Goal: Information Seeking & Learning: Learn about a topic

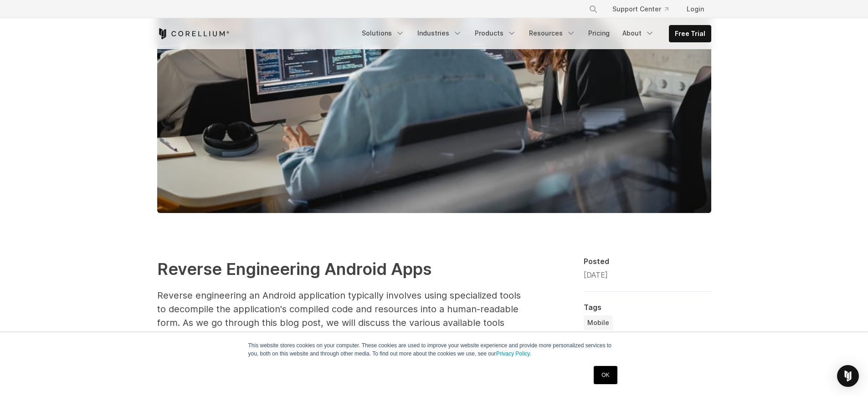
scroll to position [399, 0]
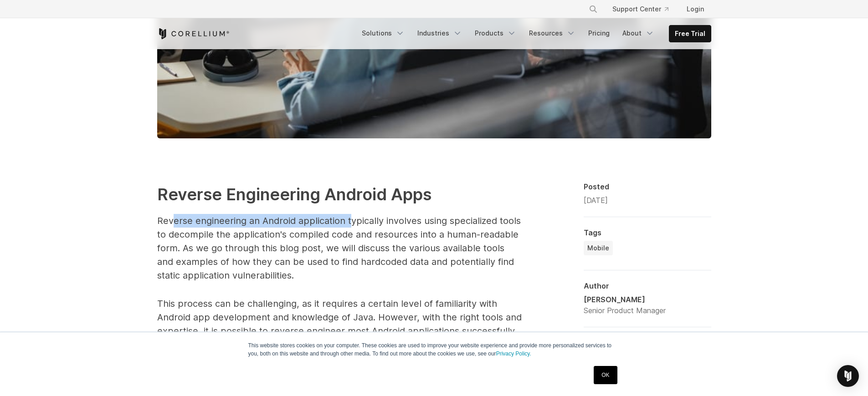
drag, startPoint x: 172, startPoint y: 221, endPoint x: 349, endPoint y: 217, distance: 177.7
click at [349, 217] on p "Reverse engineering an Android application typically involves using specialized…" at bounding box center [339, 248] width 364 height 68
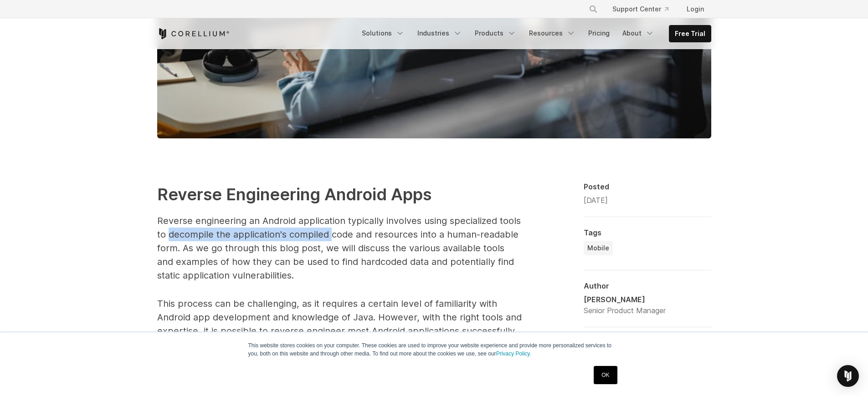
drag, startPoint x: 168, startPoint y: 236, endPoint x: 332, endPoint y: 229, distance: 164.6
click at [332, 229] on p "Reverse engineering an Android application typically involves using specialized…" at bounding box center [339, 248] width 364 height 68
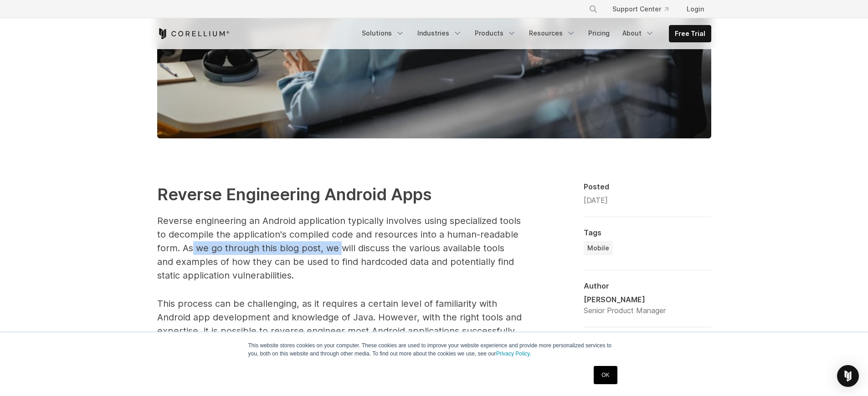
drag, startPoint x: 193, startPoint y: 250, endPoint x: 341, endPoint y: 251, distance: 148.0
click at [341, 251] on p "Reverse engineering an Android application typically involves using specialized…" at bounding box center [339, 248] width 364 height 68
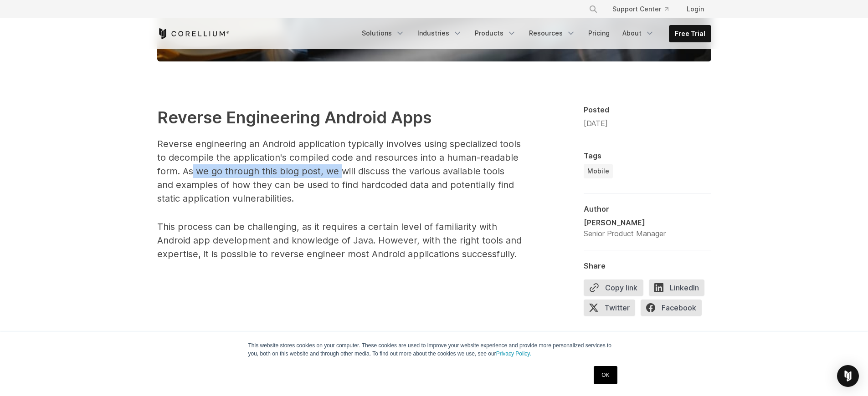
scroll to position [522, 0]
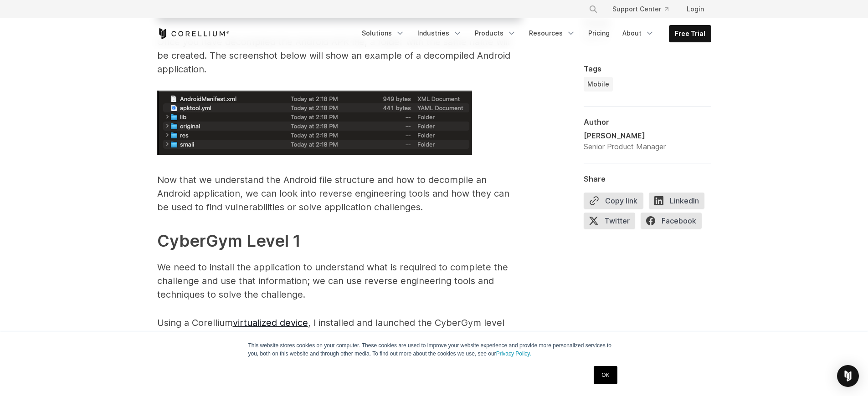
scroll to position [1578, 0]
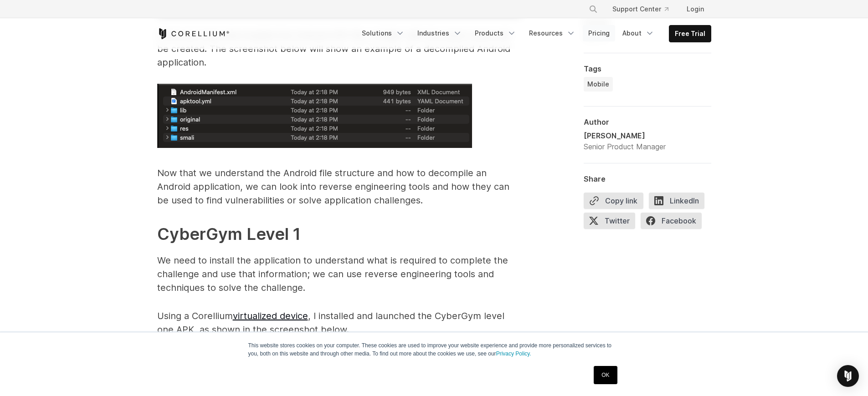
click at [603, 35] on link "Pricing" at bounding box center [599, 33] width 32 height 16
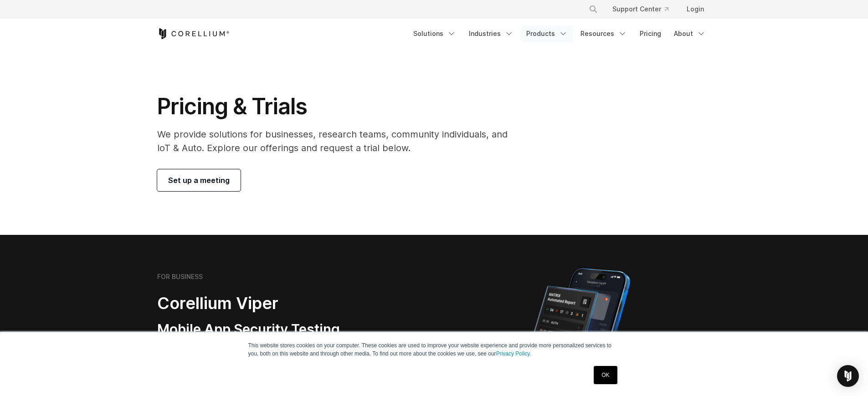
click at [545, 35] on link "Products" at bounding box center [547, 34] width 52 height 16
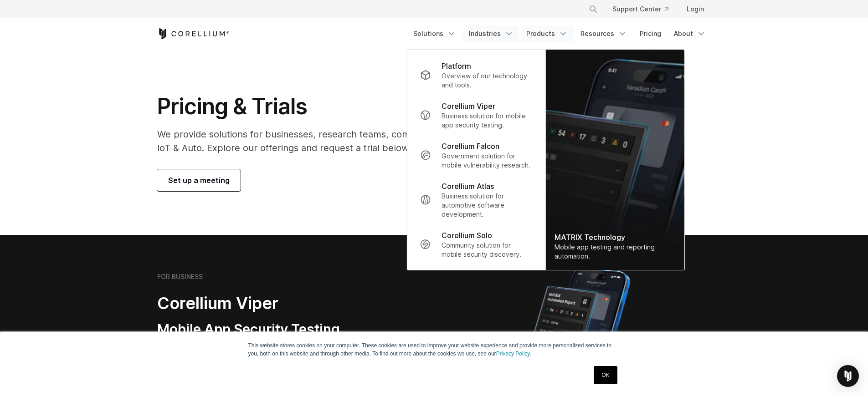
click at [494, 30] on link "Industries" at bounding box center [491, 34] width 56 height 16
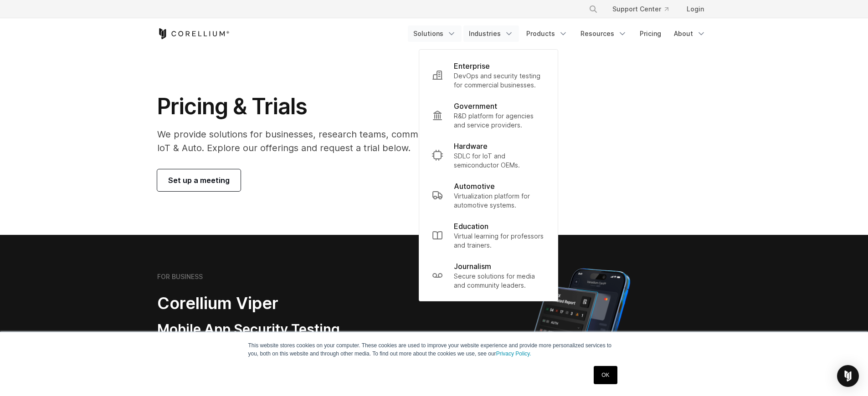
click at [448, 32] on link "Solutions" at bounding box center [435, 34] width 54 height 16
